Goal: Transaction & Acquisition: Book appointment/travel/reservation

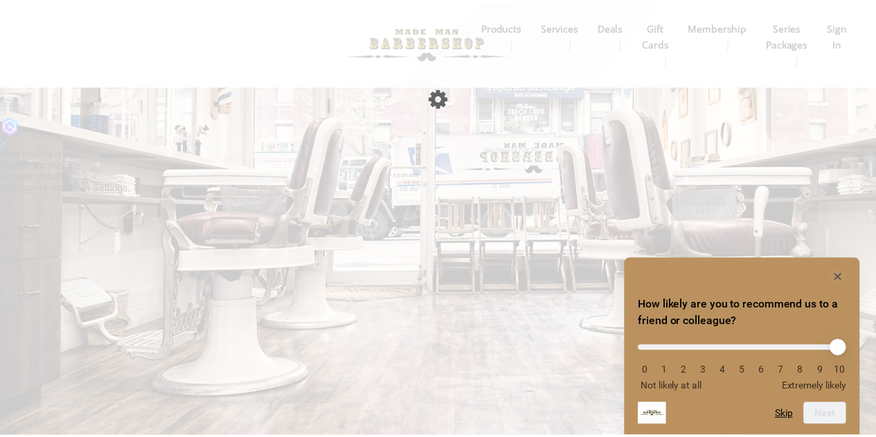
scroll to position [1, 0]
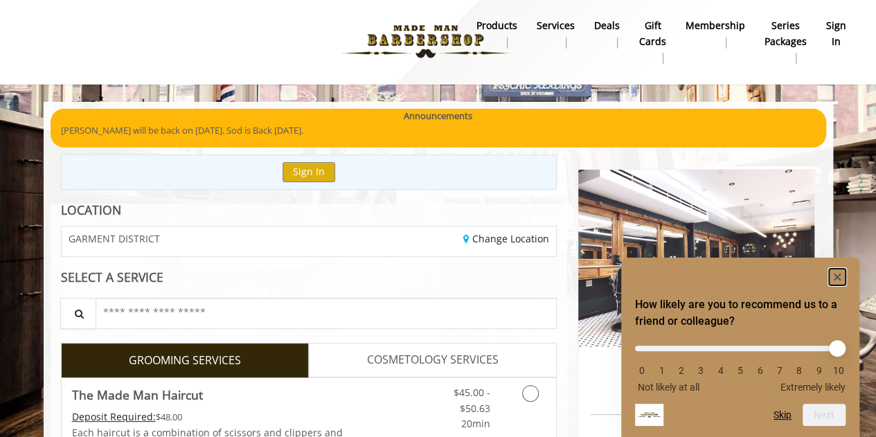
click at [838, 277] on icon "Hide survey" at bounding box center [837, 277] width 7 height 7
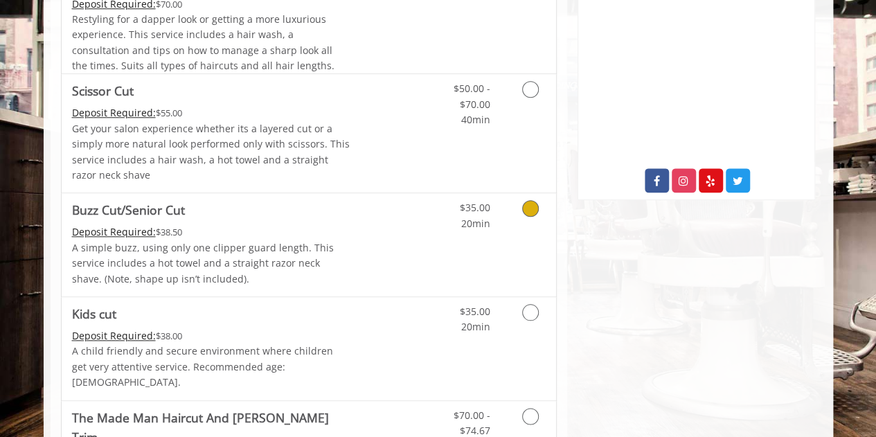
click at [317, 240] on p "A simple buzz, using only one clipper guard length. This service includes a hot…" at bounding box center [211, 263] width 279 height 46
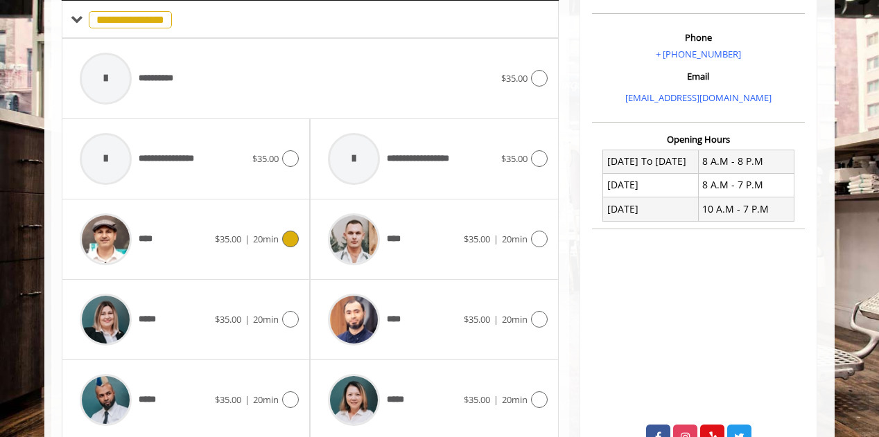
scroll to position [402, 0]
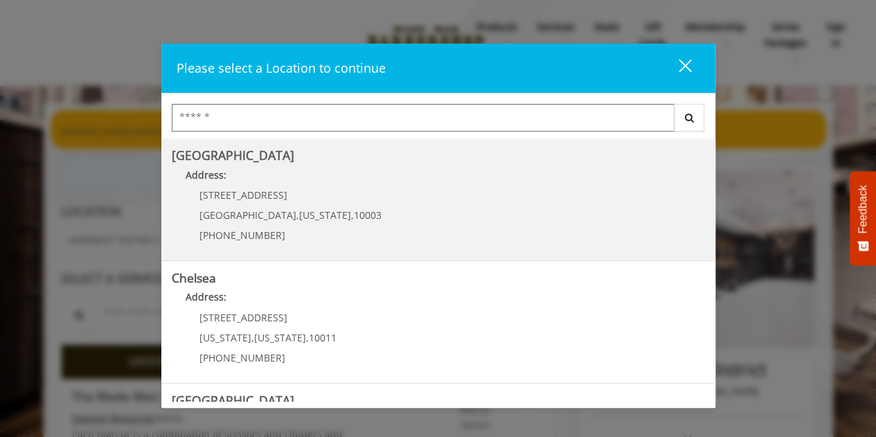
scroll to position [348, 0]
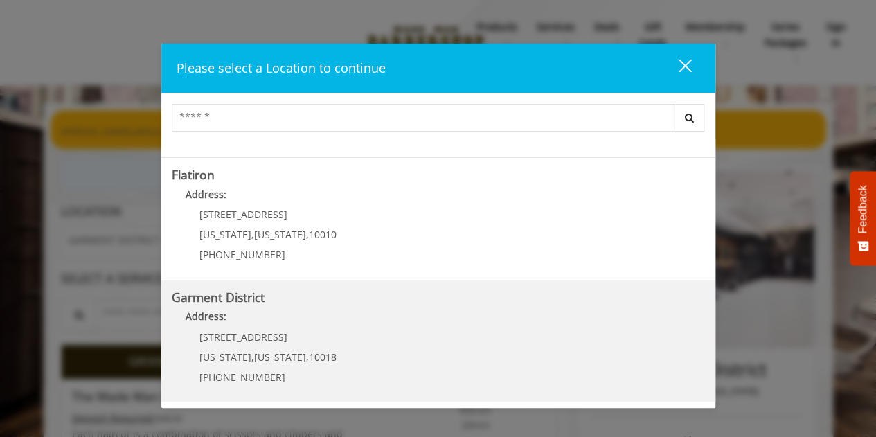
click at [338, 394] on div "Garment District Address: [STREET_ADDRESS][US_STATE][US_STATE] (212) 997-4247" at bounding box center [438, 342] width 554 height 123
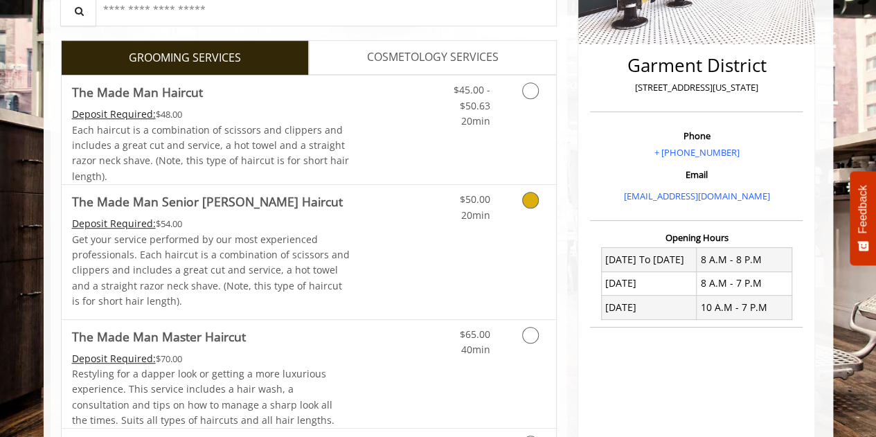
scroll to position [306, 0]
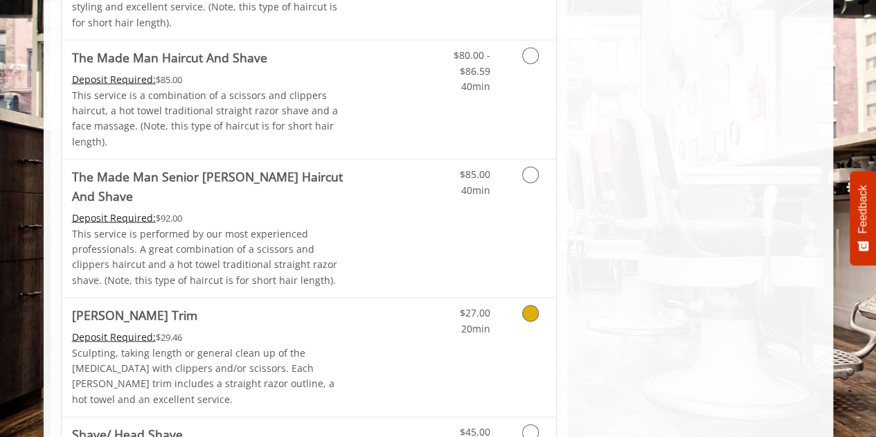
click at [457, 299] on link "$27.00 20min" at bounding box center [461, 318] width 58 height 38
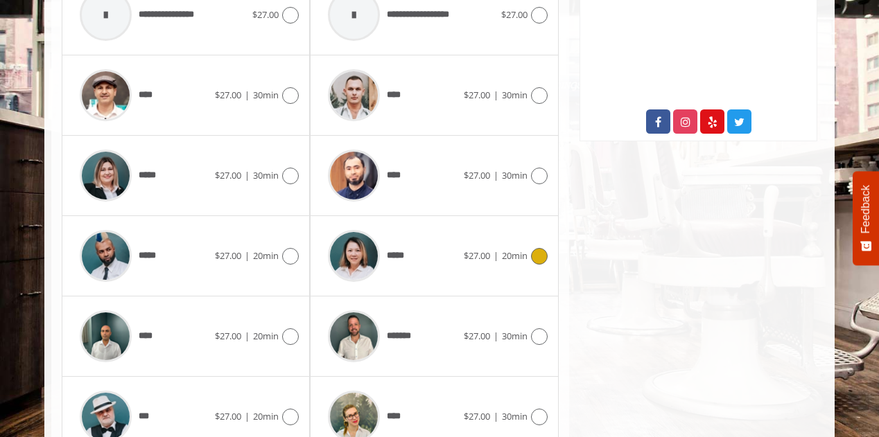
scroll to position [719, 0]
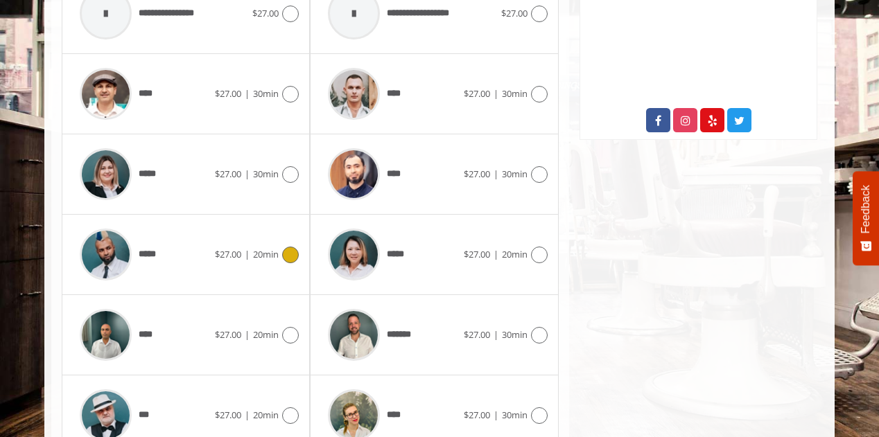
click at [261, 249] on div "***** $27.00 | 20min" at bounding box center [186, 255] width 226 height 66
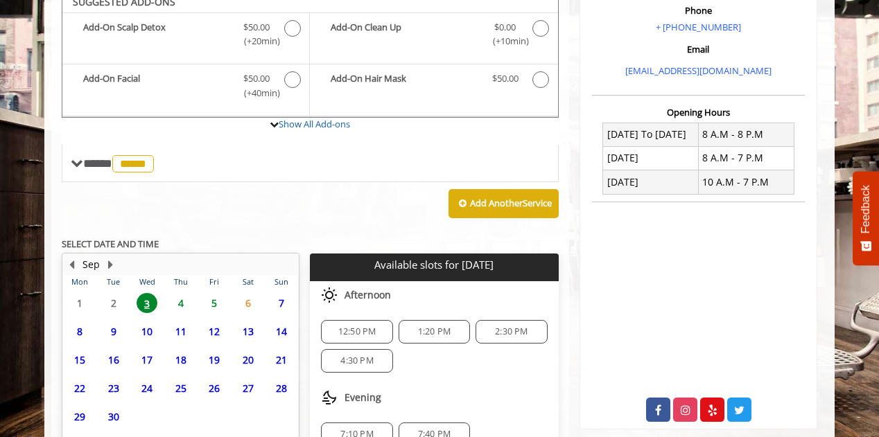
scroll to position [520, 0]
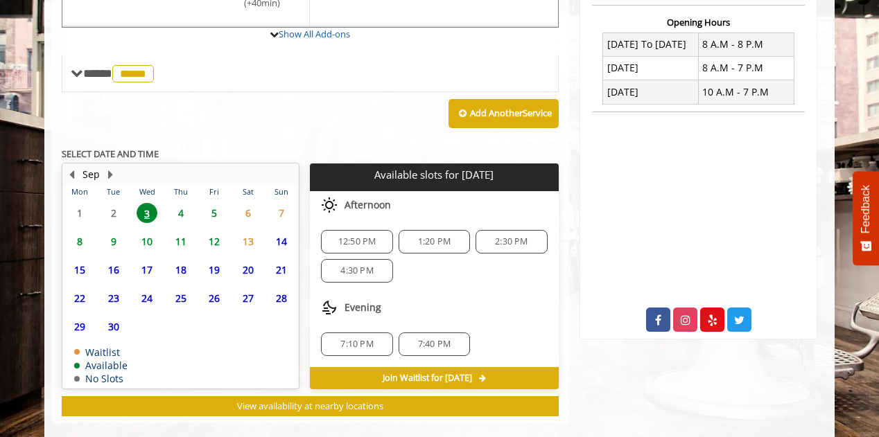
click at [358, 265] on span "4:30 PM" at bounding box center [356, 270] width 33 height 11
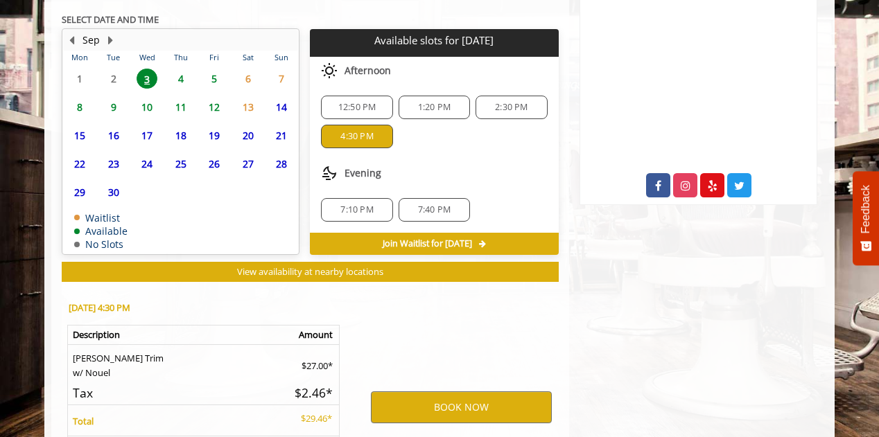
scroll to position [769, 0]
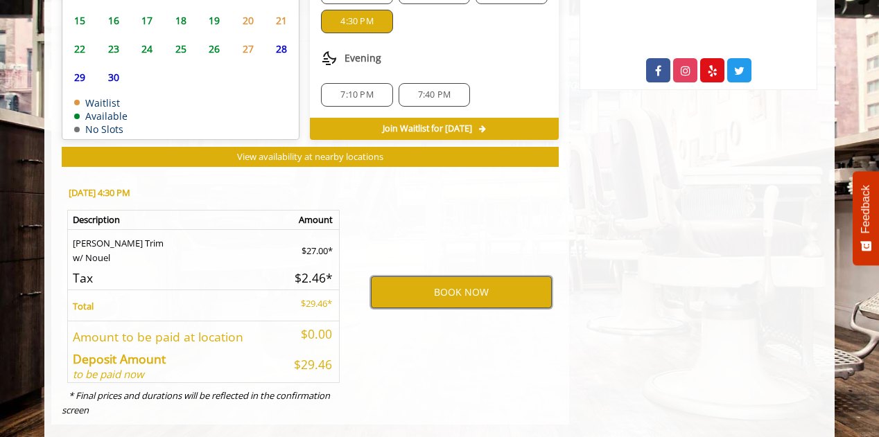
click at [421, 280] on button "BOOK NOW" at bounding box center [461, 292] width 181 height 32
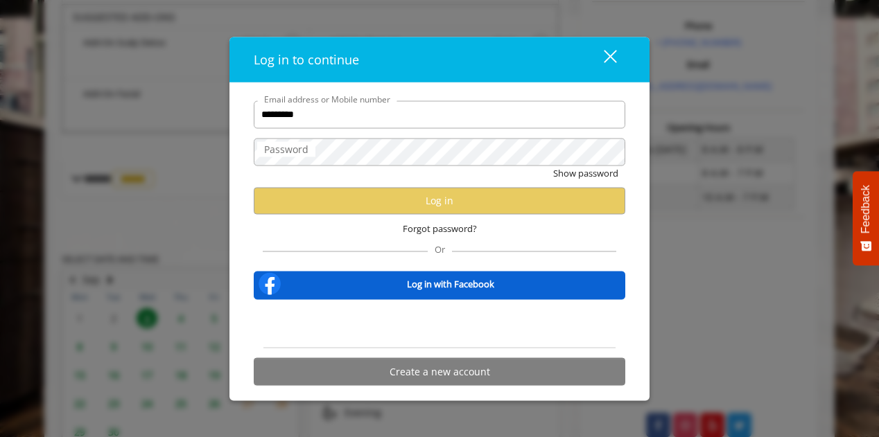
scroll to position [402, 0]
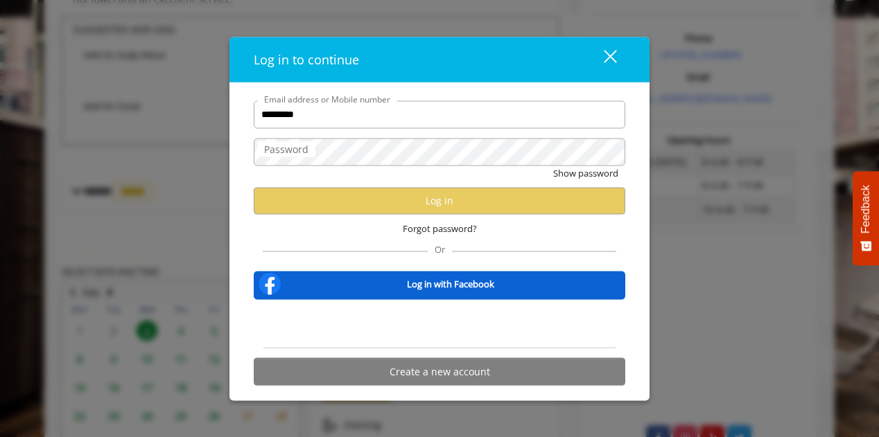
type input "**********"
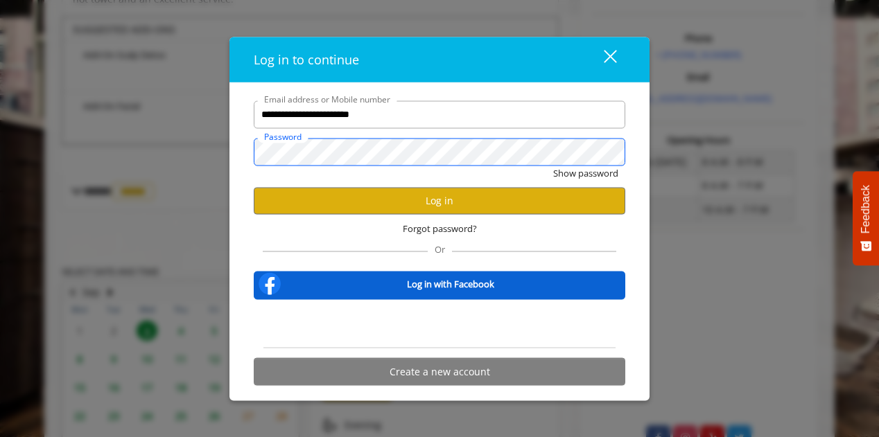
click at [553, 166] on button "Show password" at bounding box center [585, 173] width 65 height 15
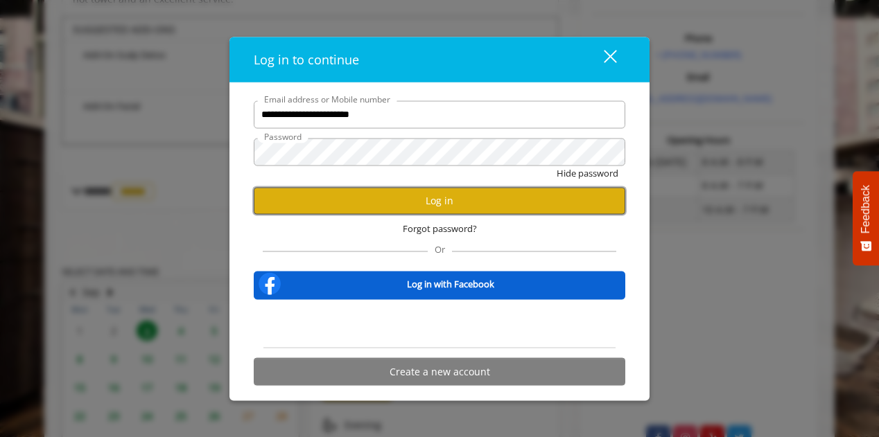
click at [425, 193] on button "Log in" at bounding box center [439, 200] width 371 height 27
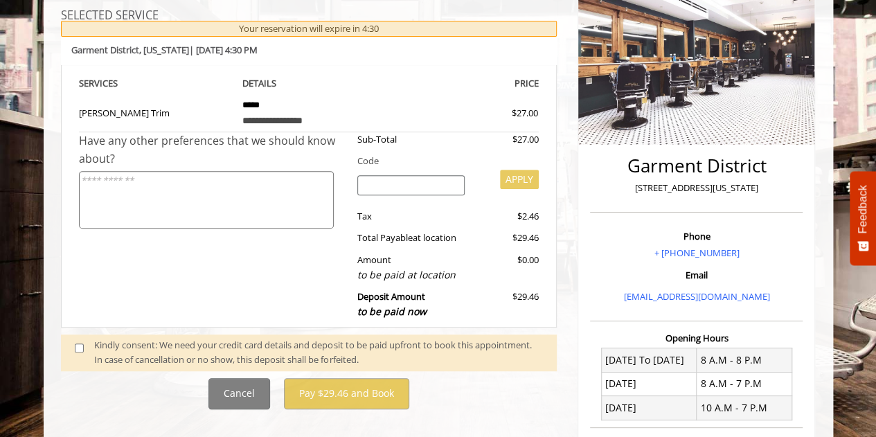
scroll to position [239, 0]
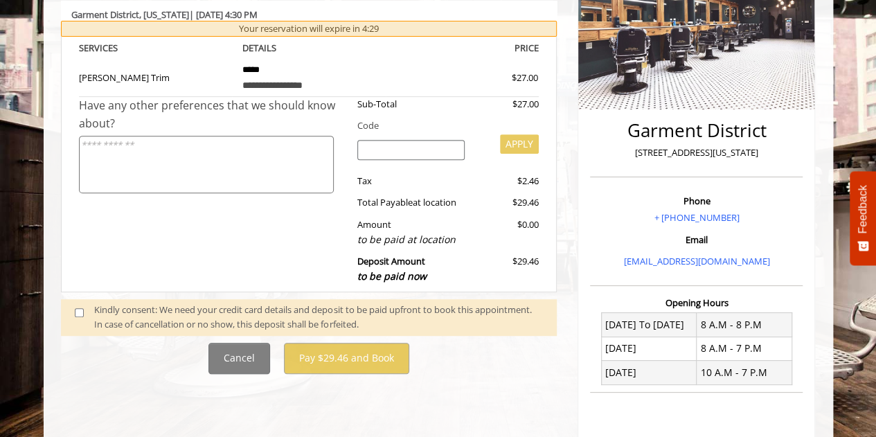
click at [89, 317] on span at bounding box center [84, 317] width 41 height 29
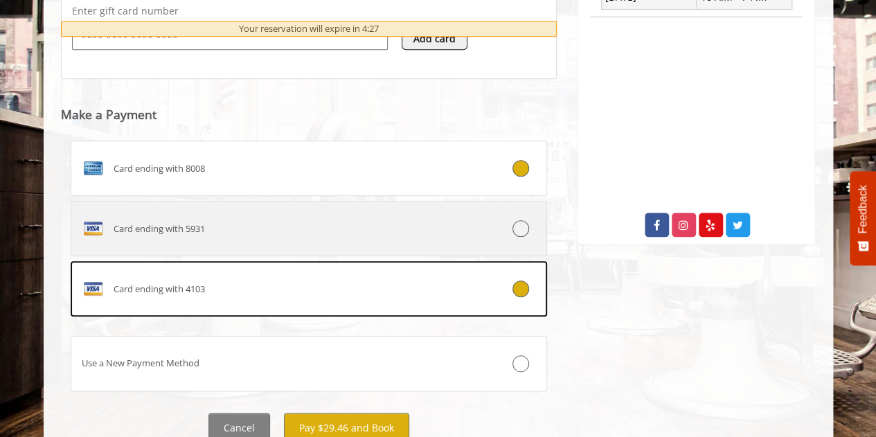
click at [285, 239] on label "Card ending with 5931" at bounding box center [309, 228] width 477 height 55
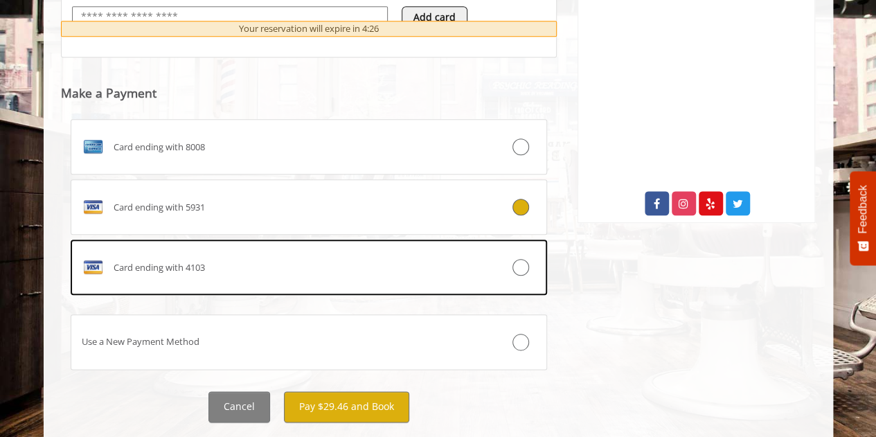
scroll to position [667, 0]
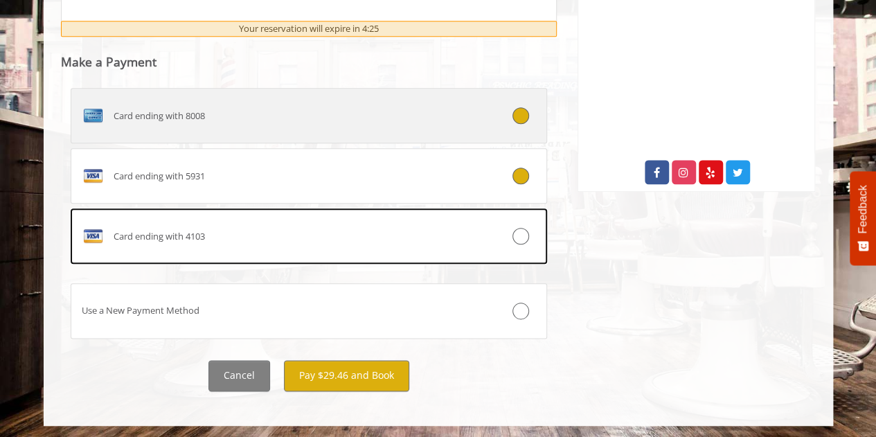
click at [301, 106] on div "Card ending with 8008" at bounding box center [269, 116] width 396 height 22
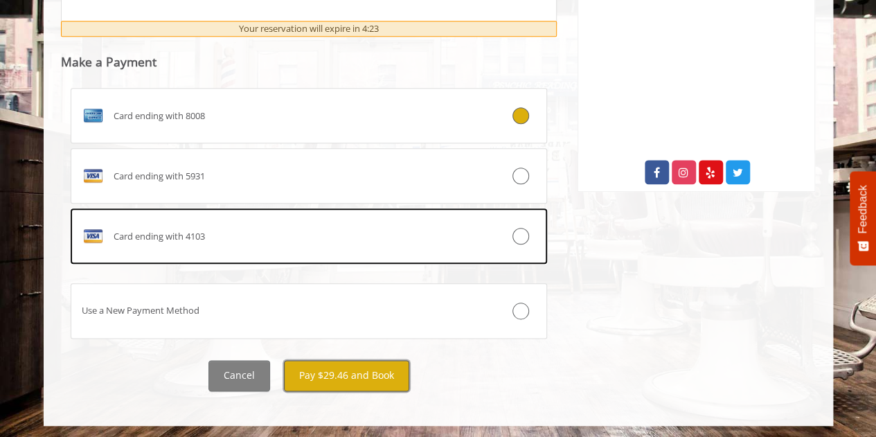
click at [381, 382] on button "Pay $29.46 and Book" at bounding box center [346, 375] width 125 height 31
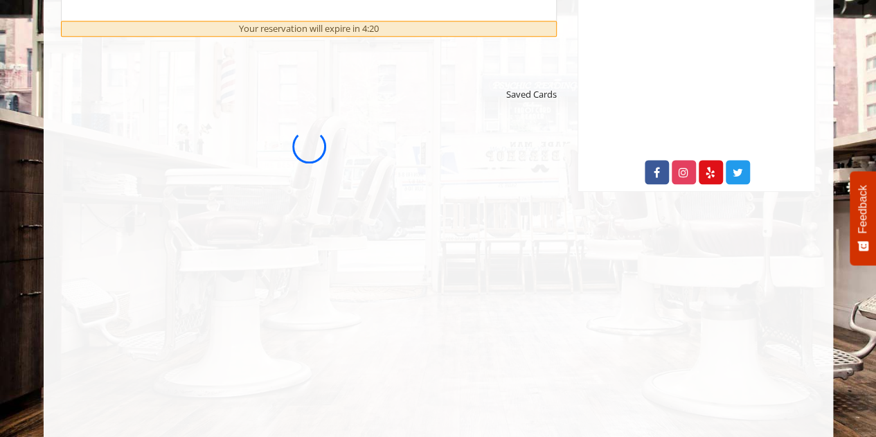
scroll to position [0, 0]
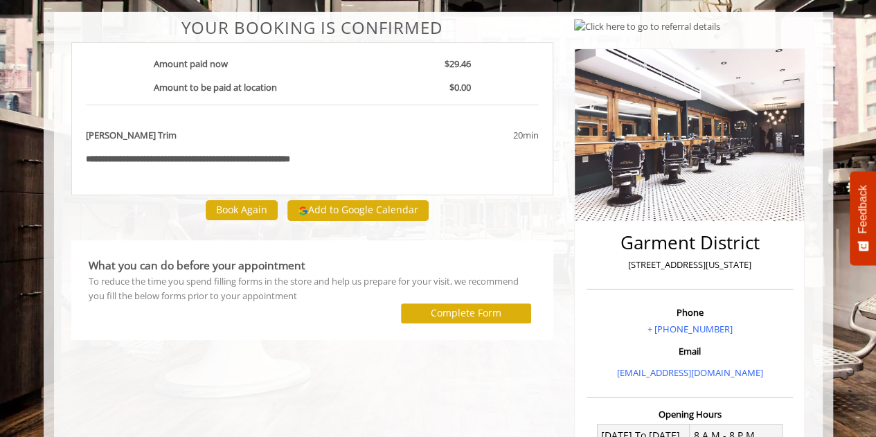
scroll to position [98, 0]
